Goal: Transaction & Acquisition: Purchase product/service

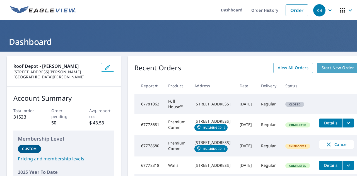
click at [332, 66] on span "Start New Order" at bounding box center [337, 67] width 32 height 7
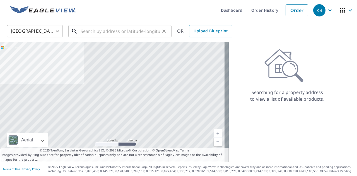
click at [121, 34] on input "text" at bounding box center [120, 31] width 79 height 16
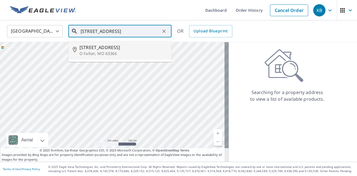
click at [112, 47] on span "[STREET_ADDRESS]" at bounding box center [123, 47] width 88 height 7
type input "[STREET_ADDRESS][PERSON_NAME]"
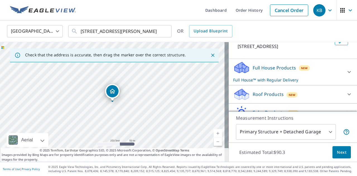
scroll to position [42, 0]
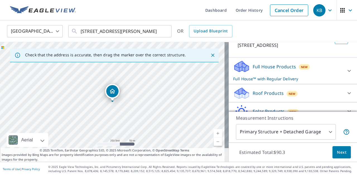
click at [326, 74] on div "Full House Products New Full House™ with Regular Delivery" at bounding box center [287, 71] width 109 height 22
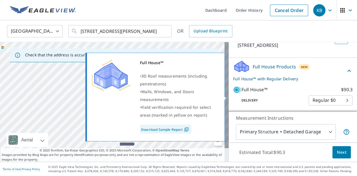
click at [233, 93] on input "Full House™ $90.3" at bounding box center [237, 89] width 8 height 7
checkbox input "false"
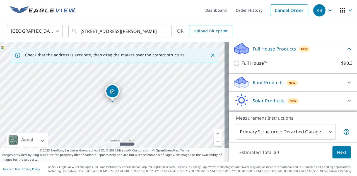
scroll to position [62, 0]
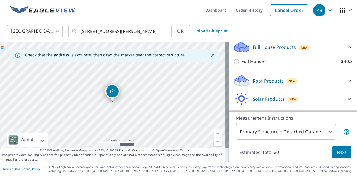
click at [288, 83] on span "New" at bounding box center [291, 81] width 7 height 4
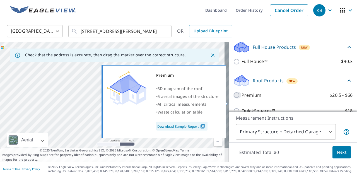
click at [233, 98] on input "Premium $20.5 - $66" at bounding box center [237, 95] width 8 height 7
checkbox input "true"
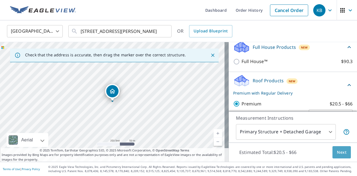
click at [337, 149] on span "Next" at bounding box center [341, 152] width 9 height 7
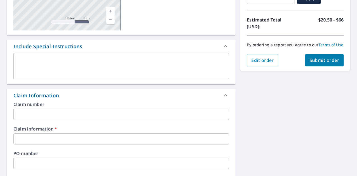
scroll to position [120, 0]
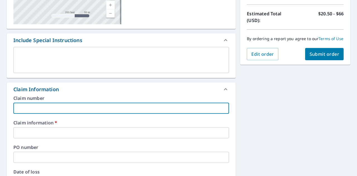
click at [164, 106] on input "text" at bounding box center [120, 108] width 215 height 11
type input "695017"
checkbox input "true"
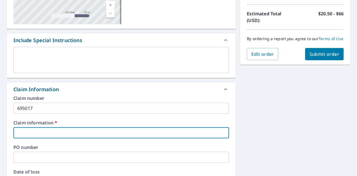
click at [59, 131] on input "text" at bounding box center [120, 132] width 215 height 11
type input "M2 Roofing"
checkbox input "true"
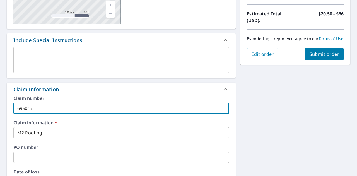
click at [60, 108] on input "695017" at bounding box center [120, 108] width 215 height 11
type input "69501"
checkbox input "true"
type input "6"
checkbox input "true"
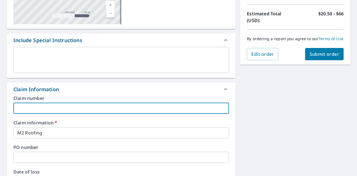
checkbox input "true"
click at [87, 110] on input "text" at bounding box center [120, 108] width 215 height 11
type input "696811"
checkbox input "true"
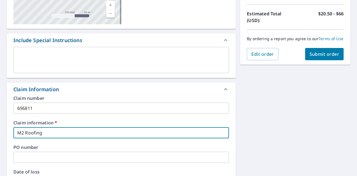
click at [64, 134] on input "M2 Roofing" at bounding box center [120, 132] width 215 height 11
click at [72, 145] on label "PO number" at bounding box center [120, 147] width 215 height 4
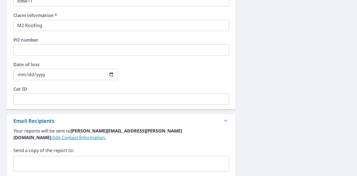
scroll to position [227, 0]
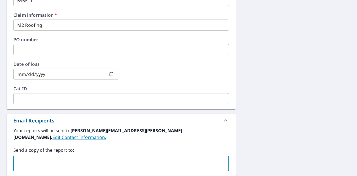
click at [110, 158] on input "text" at bounding box center [117, 163] width 202 height 11
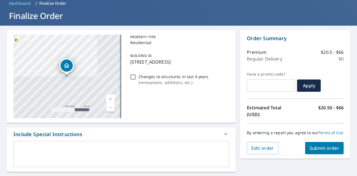
scroll to position [26, 0]
type input "[EMAIL_ADDRESS][PERSON_NAME][DOMAIN_NAME]"
click at [318, 151] on span "Submit order" at bounding box center [324, 148] width 30 height 6
checkbox input "true"
